Goal: Task Accomplishment & Management: Complete application form

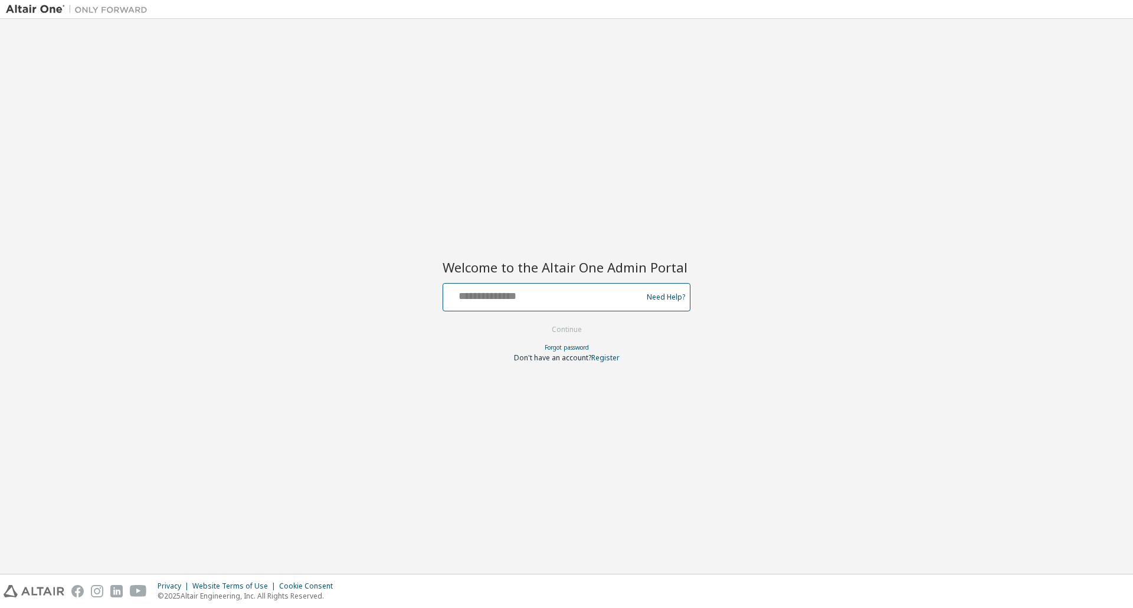
click at [493, 301] on input "text" at bounding box center [544, 294] width 193 height 17
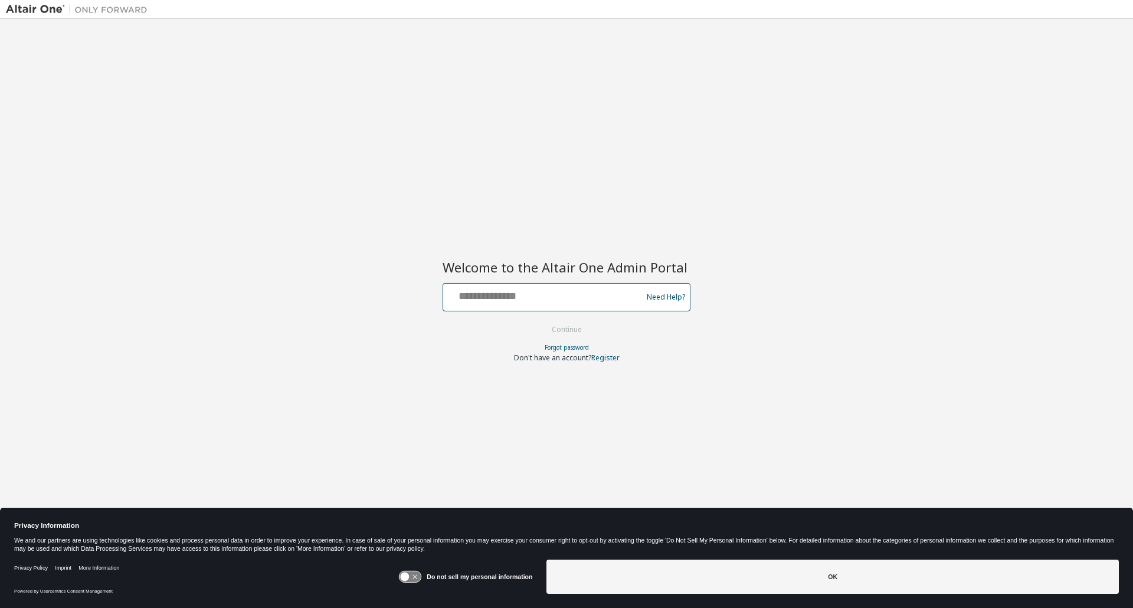
click at [477, 299] on input "text" at bounding box center [544, 294] width 193 height 17
click at [477, 297] on input "text" at bounding box center [544, 294] width 193 height 17
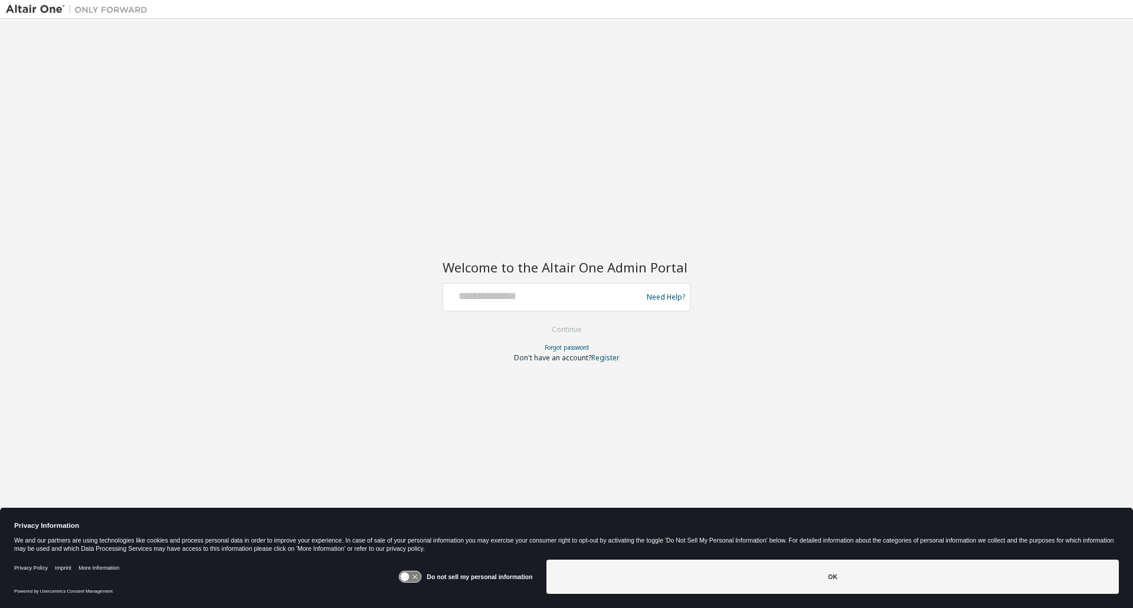
drag, startPoint x: 206, startPoint y: 171, endPoint x: 25, endPoint y: 192, distance: 182.5
click at [205, 171] on div "Welcome to the Altair One Admin Portal Need Help? Please make sure that you pro…" at bounding box center [566, 297] width 1121 height 544
click at [549, 228] on div "Welcome to the Altair One Admin Portal Need Help? Please make sure that you pro…" at bounding box center [566, 297] width 1121 height 544
